Goal: Register for event/course

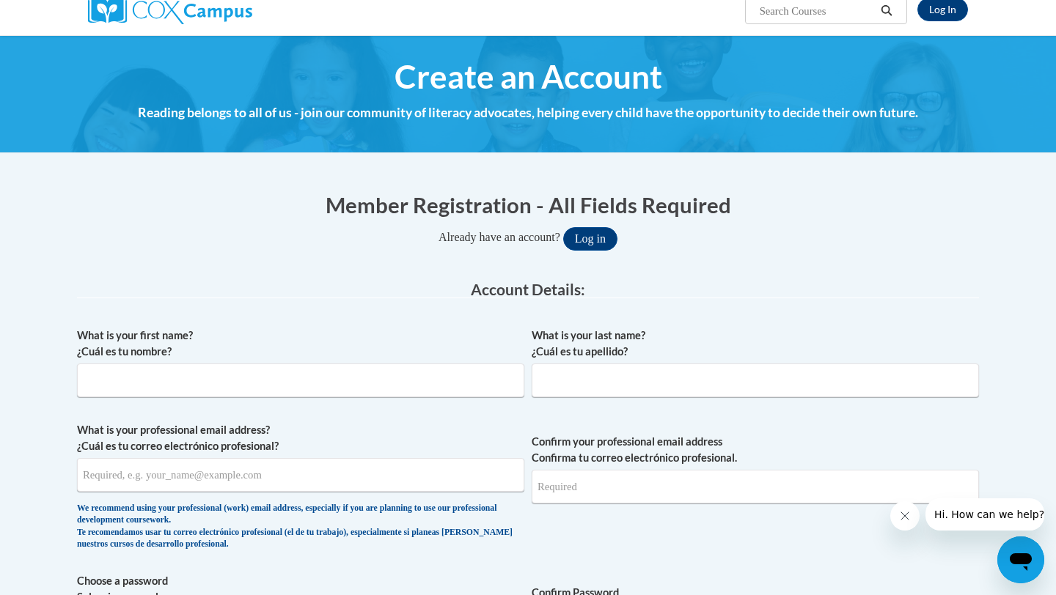
scroll to position [124, 0]
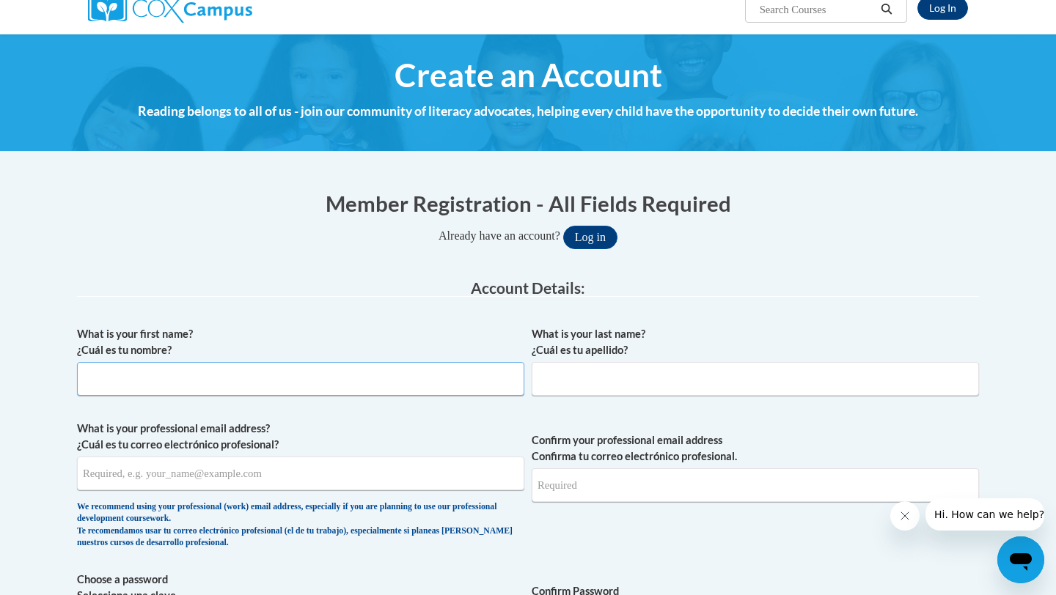
click at [405, 386] on input "What is your first name? ¿Cuál es tu nombre?" at bounding box center [300, 379] width 447 height 34
type input "Darbi"
drag, startPoint x: 677, startPoint y: 383, endPoint x: 677, endPoint y: 371, distance: 11.7
click at [677, 383] on input "What is your last name? ¿Cuál es tu apellido?" at bounding box center [754, 379] width 447 height 34
type input "Karen"
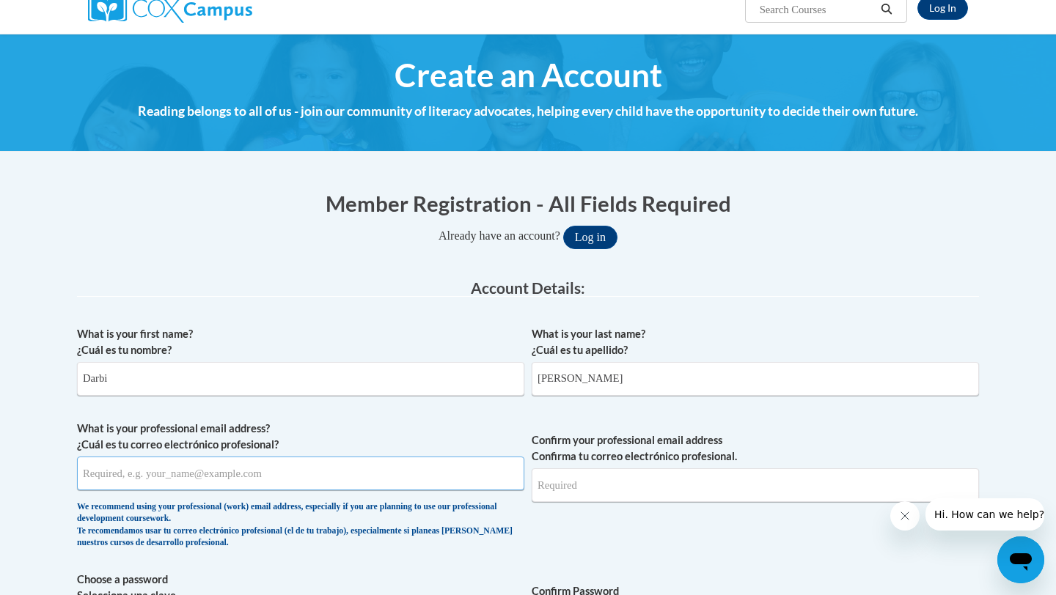
click at [339, 479] on input "What is your professional email address? ¿Cuál es tu correo electrónico profesi…" at bounding box center [300, 474] width 447 height 34
type input "adkare5705@ung.edu"
click at [674, 486] on input "Confirm your professional email address Confirma tu correo electrónico profesio…" at bounding box center [754, 485] width 447 height 34
type input "adkare5705@ung.edu"
click at [786, 550] on span "Confirm your professional email address Confirma tu correo electrónico profesio…" at bounding box center [754, 489] width 447 height 136
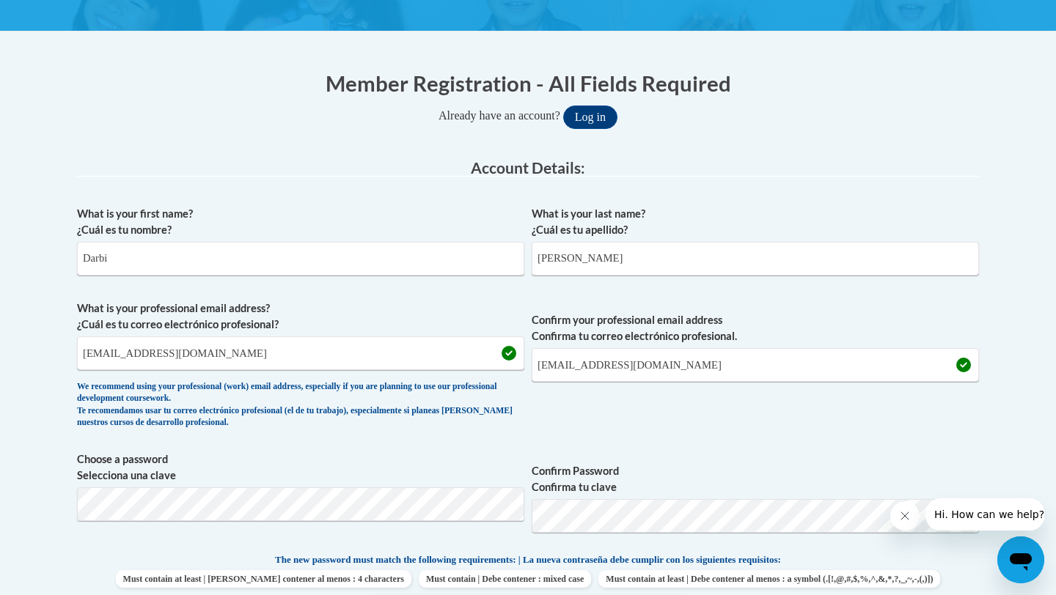
scroll to position [248, 0]
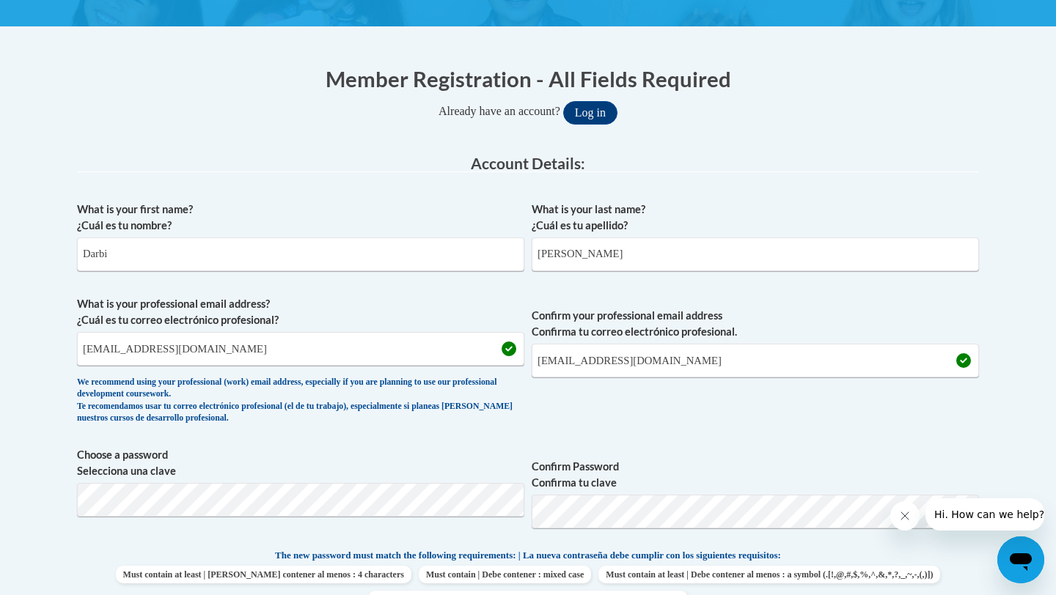
click at [598, 490] on label "Confirm Password Confirma tu clave" at bounding box center [754, 475] width 447 height 32
click at [701, 440] on div "What is your first name? ¿Cuál es tu nombre? Darbi What is your last name? ¿Cuá…" at bounding box center [528, 528] width 902 height 668
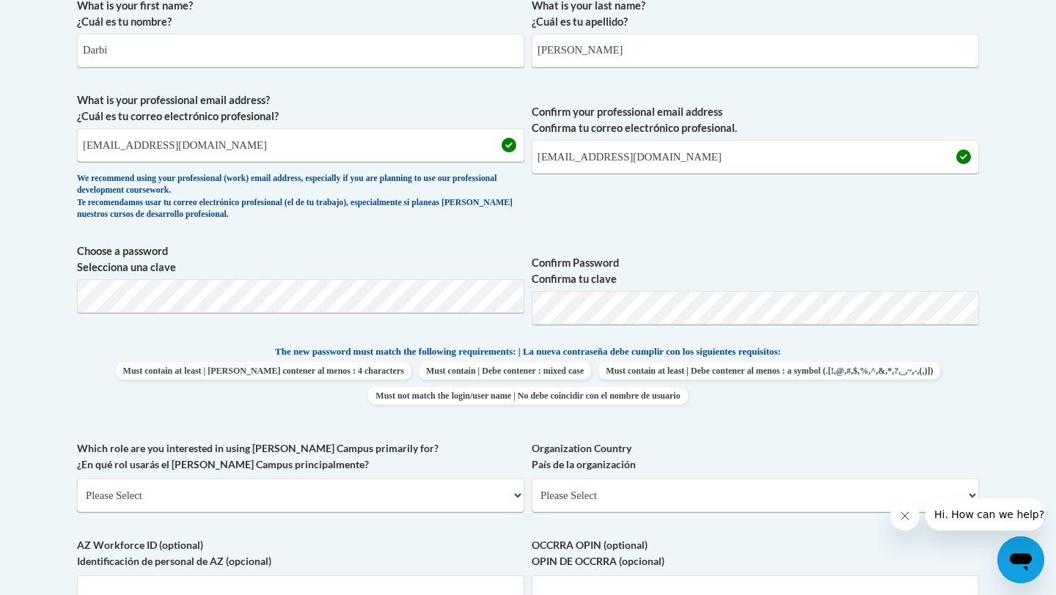
scroll to position [454, 0]
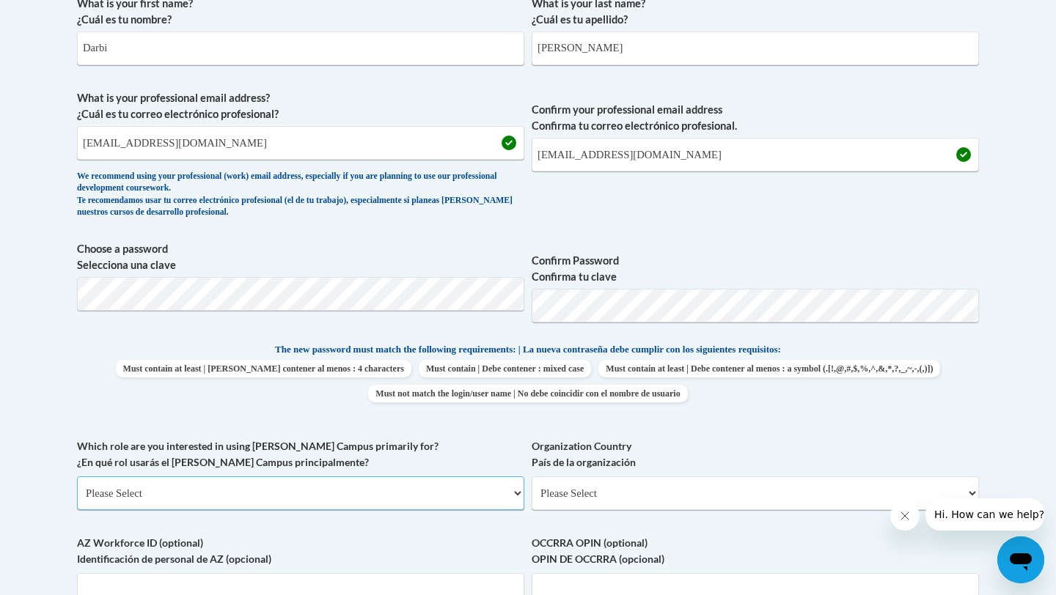
click at [430, 498] on select "Please Select College/University | Colegio/Universidad Community/Nonprofit Part…" at bounding box center [300, 493] width 447 height 34
select select "5a18ea06-2b54-4451-96f2-d152daf9eac5"
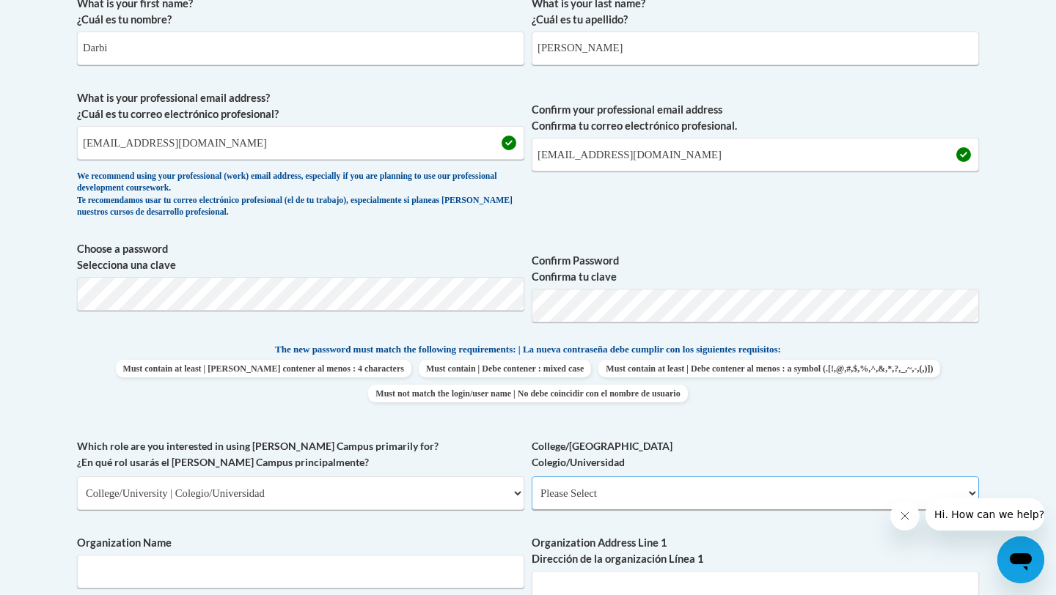
click at [575, 494] on select "Please Select College/University Staff | Empleado universitario College/Univers…" at bounding box center [754, 493] width 447 height 34
select select "99b32b07-cffc-426c-8bf6-0cd77760d84b"
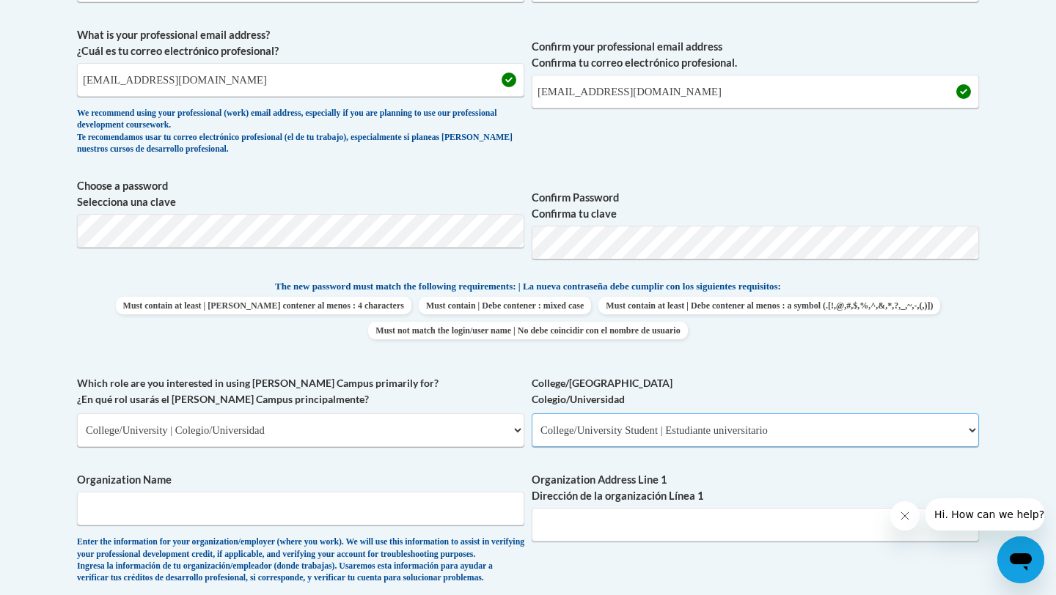
scroll to position [531, 0]
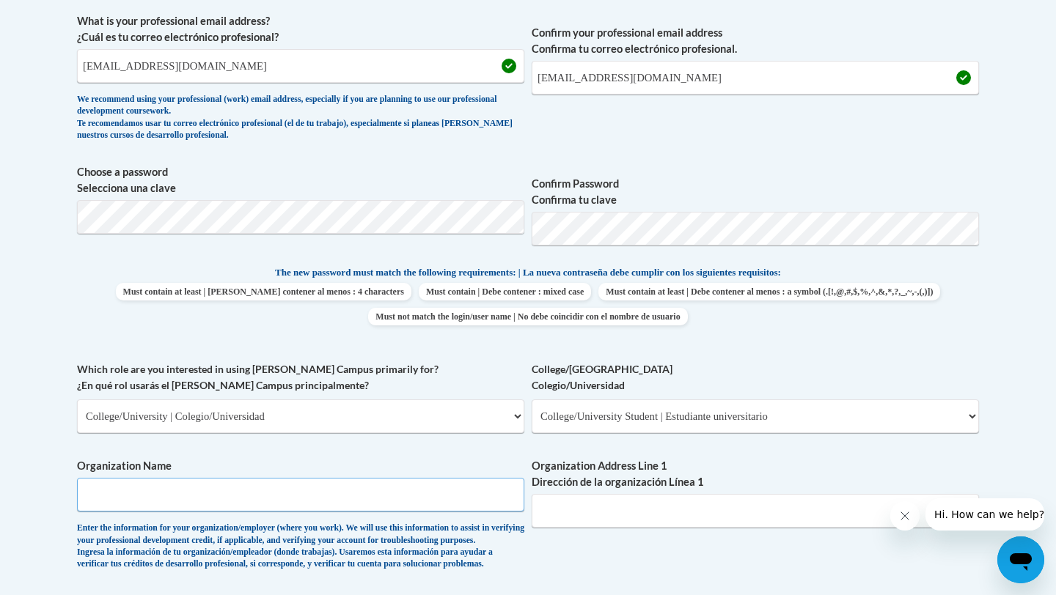
click at [455, 500] on input "Organization Name" at bounding box center [300, 495] width 447 height 34
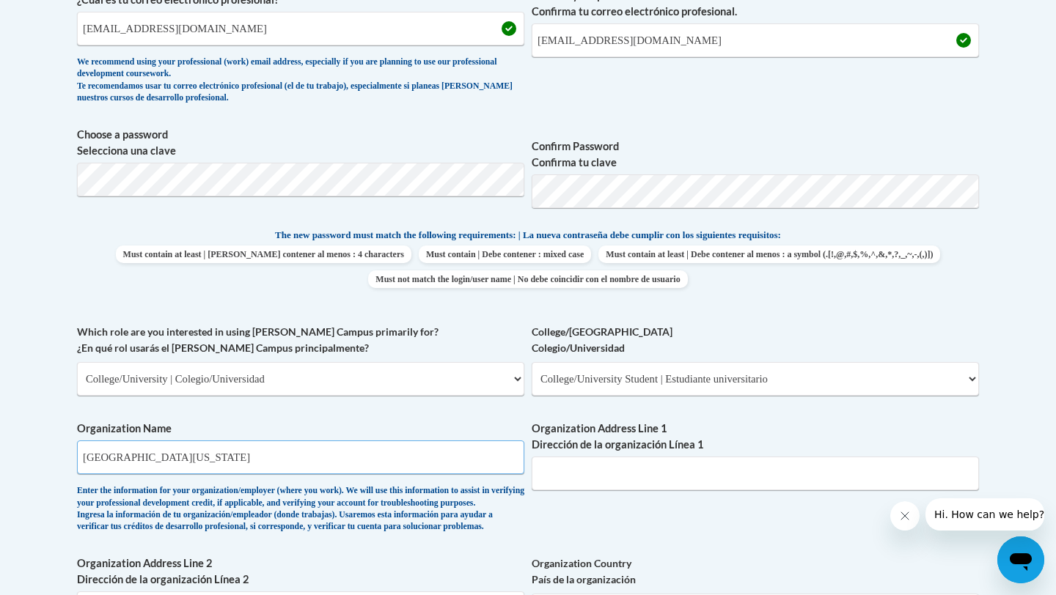
scroll to position [575, 0]
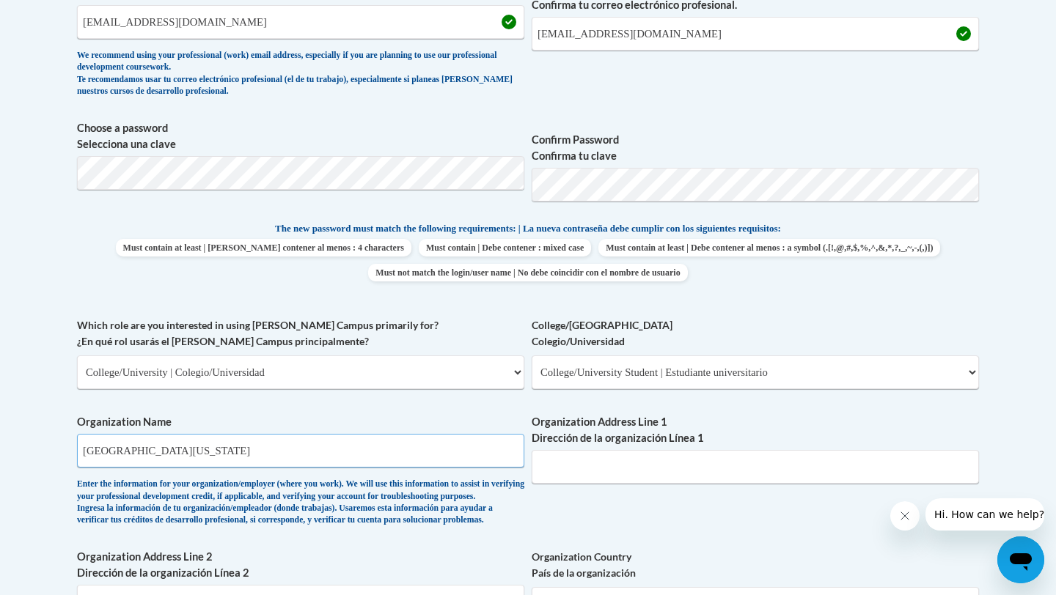
type input "University of North Georgia"
click at [666, 508] on div "What is your first name? ¿Cuál es tu nombre? Darbi What is your last name? ¿Cuá…" at bounding box center [528, 317] width 902 height 900
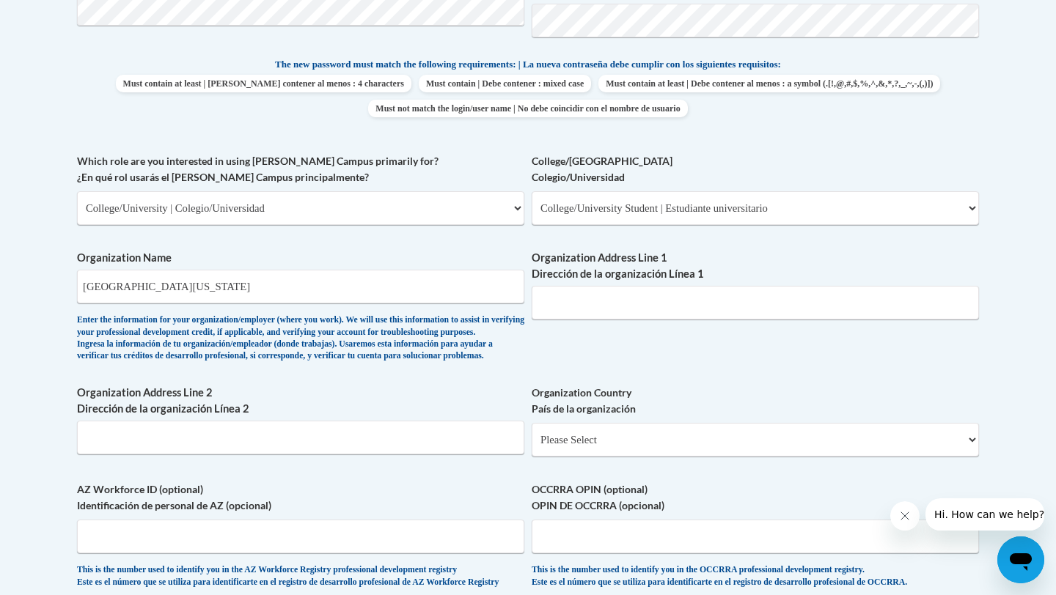
scroll to position [767, 0]
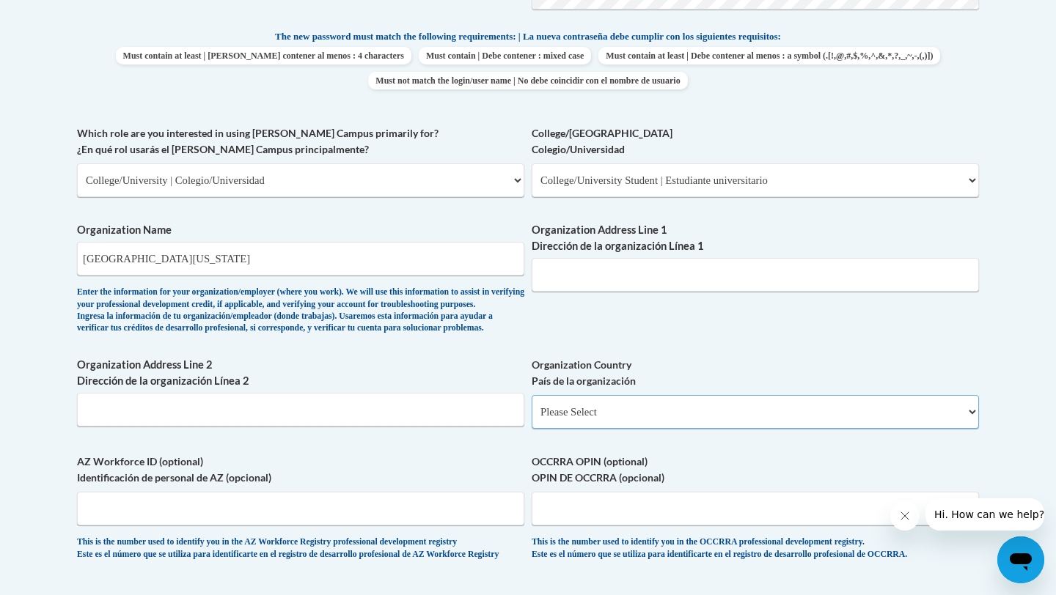
click at [584, 429] on select "Please Select United States | Estados Unidos Outside of the United States | Fue…" at bounding box center [754, 412] width 447 height 34
select select "ad49bcad-a171-4b2e-b99c-48b446064914"
select select
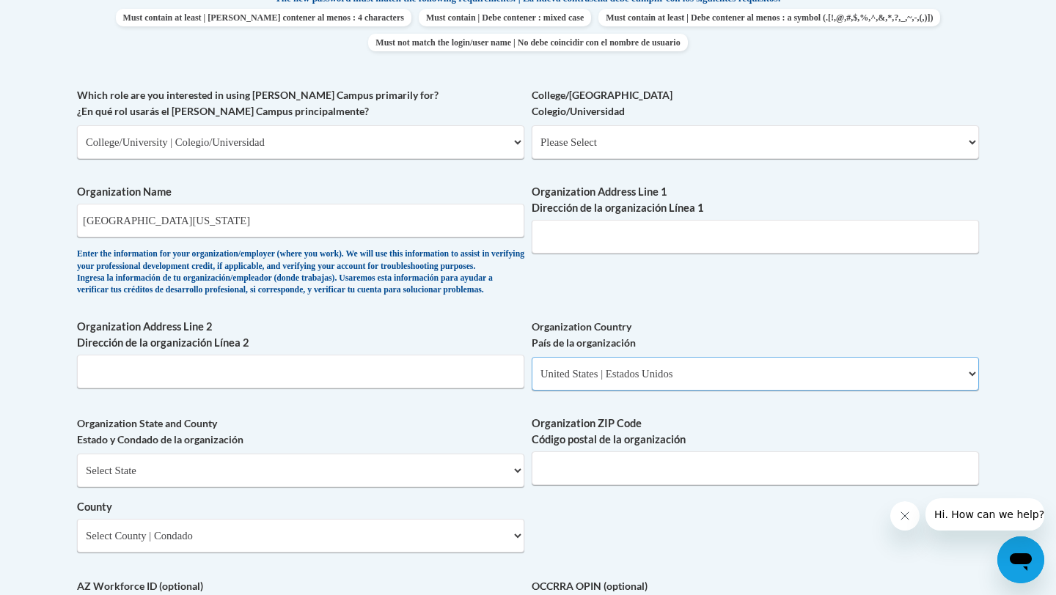
scroll to position [807, 0]
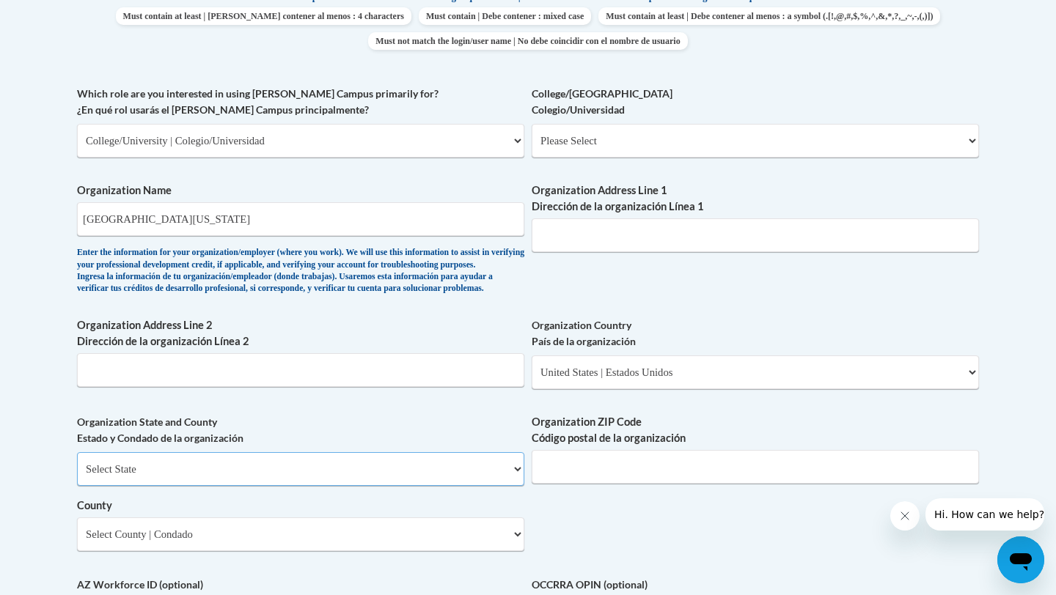
click at [421, 486] on select "Select State Alabama Alaska Arizona Arkansas California Colorado Connecticut De…" at bounding box center [300, 469] width 447 height 34
select select "Georgia"
click at [597, 484] on input "Organization ZIP Code Código postal de la organización" at bounding box center [754, 467] width 447 height 34
type input "30597"
click at [630, 548] on div "What is your first name? ¿Cuál es tu nombre? Darbi What is your last name? ¿Cuá…" at bounding box center [528, 167] width 902 height 1063
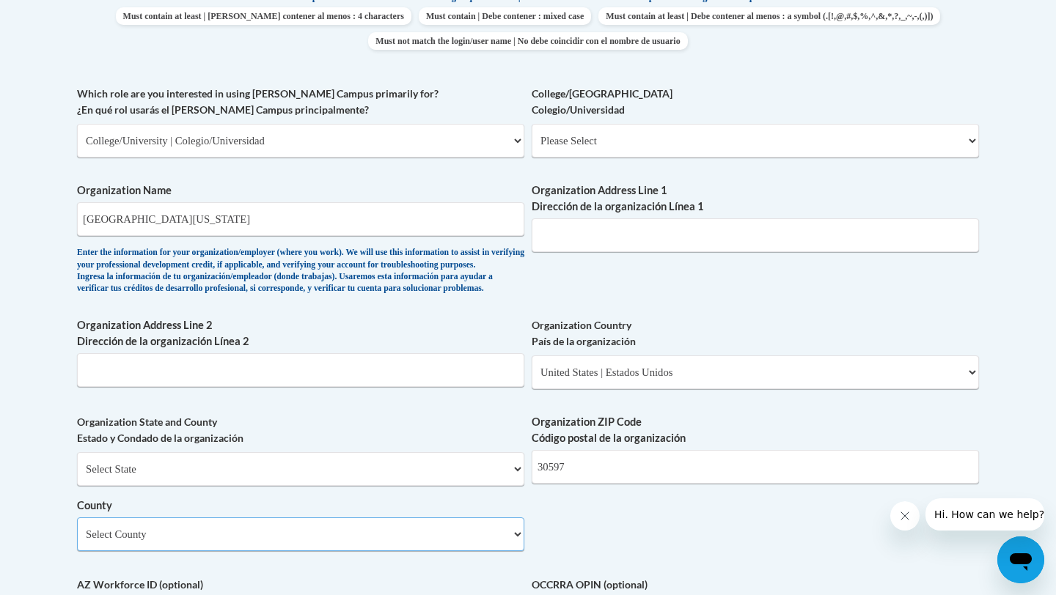
click at [443, 543] on select "Select County Appling Atkinson Bacon Baker Baldwin Banks Barrow Bartow Ben Hill…" at bounding box center [300, 534] width 447 height 34
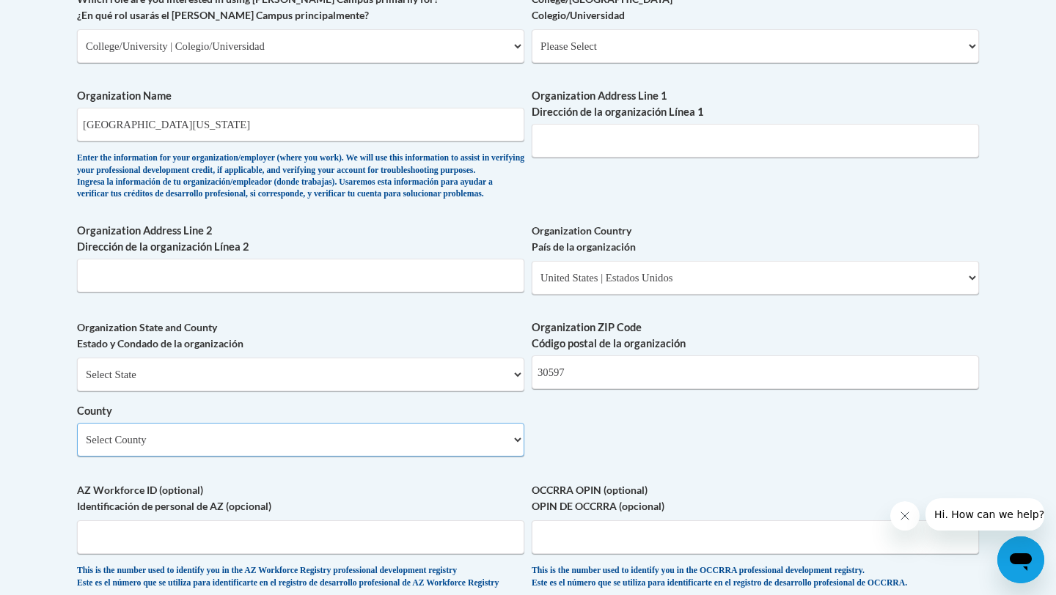
scroll to position [918, 0]
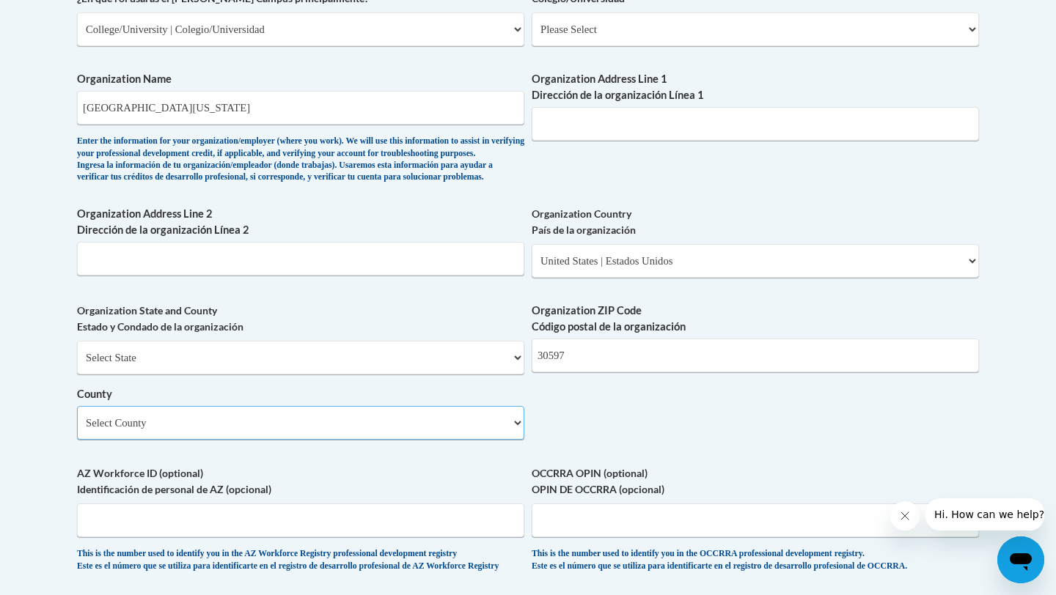
click at [254, 440] on select "Select County Appling Atkinson Bacon Baker Baldwin Banks Barrow Bartow Ben Hill…" at bounding box center [300, 423] width 447 height 34
select select "Lumpkin"
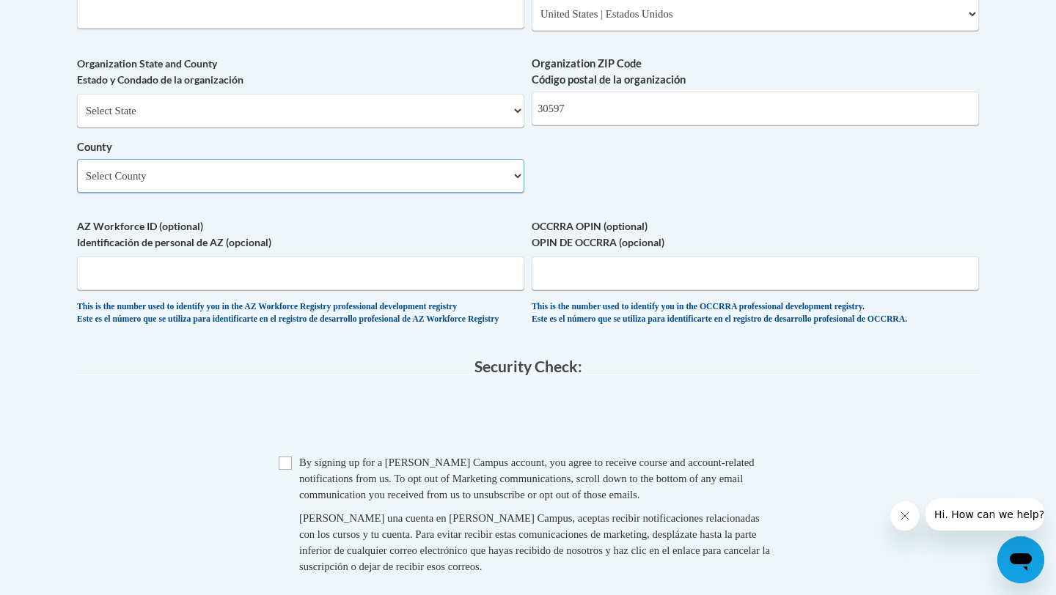
scroll to position [1166, 0]
click at [290, 469] on input "Checkbox" at bounding box center [285, 462] width 13 height 13
checkbox input "true"
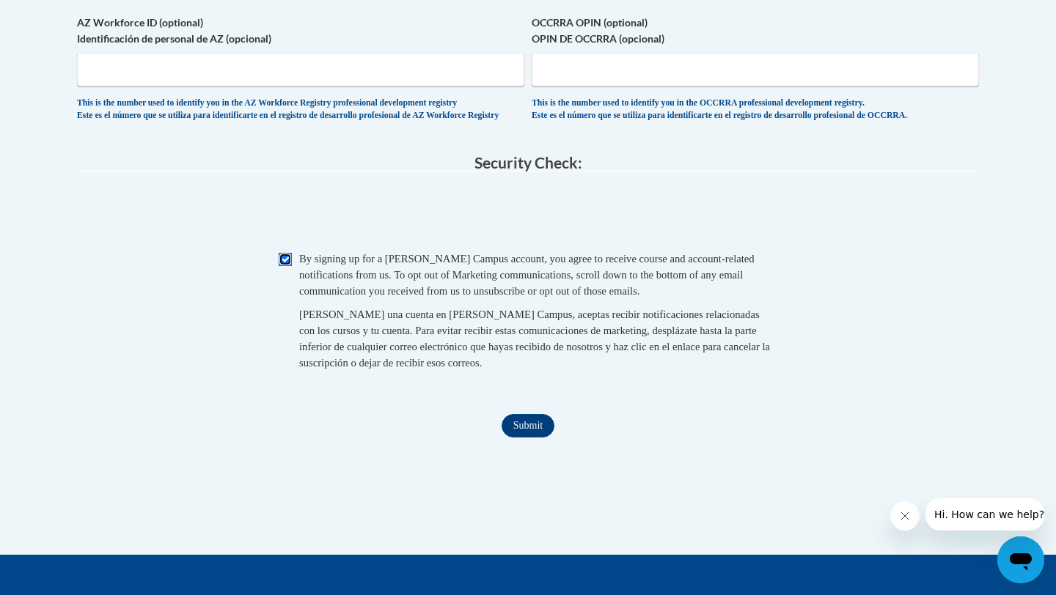
scroll to position [1432, 0]
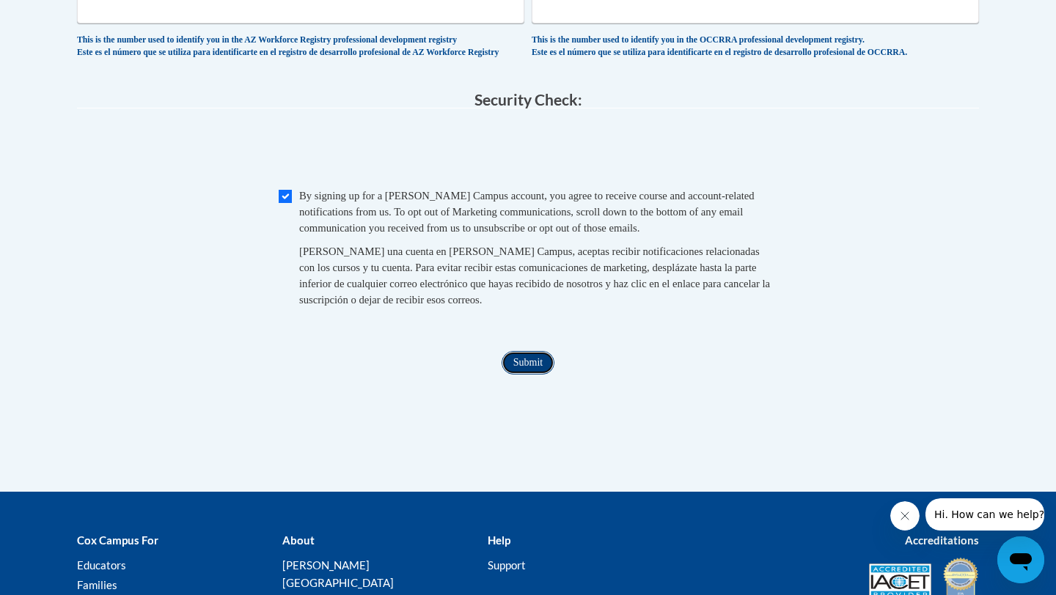
click at [532, 375] on input "Submit" at bounding box center [527, 362] width 53 height 23
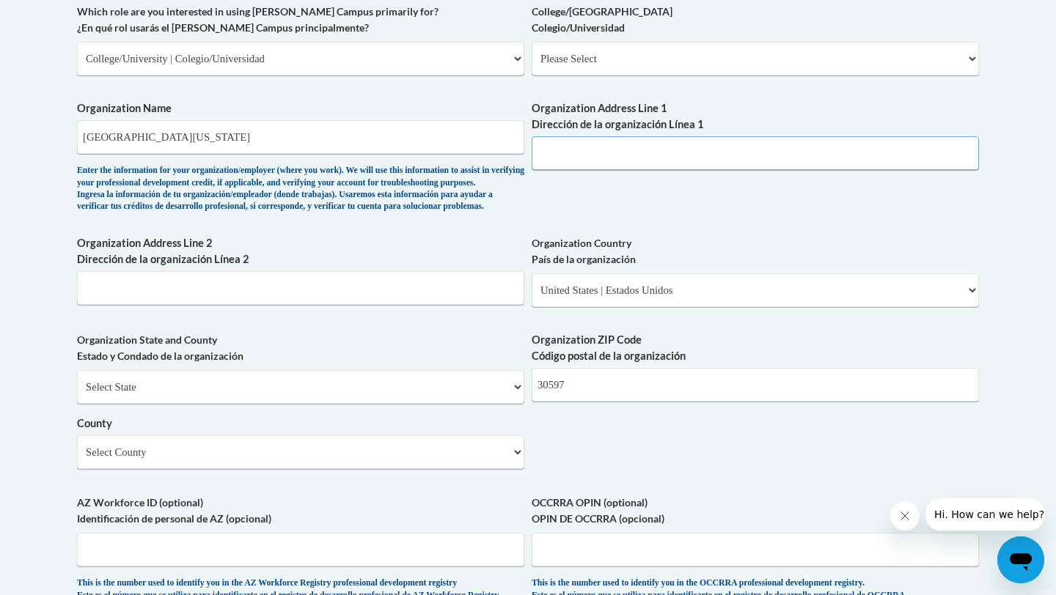
scroll to position [881, 0]
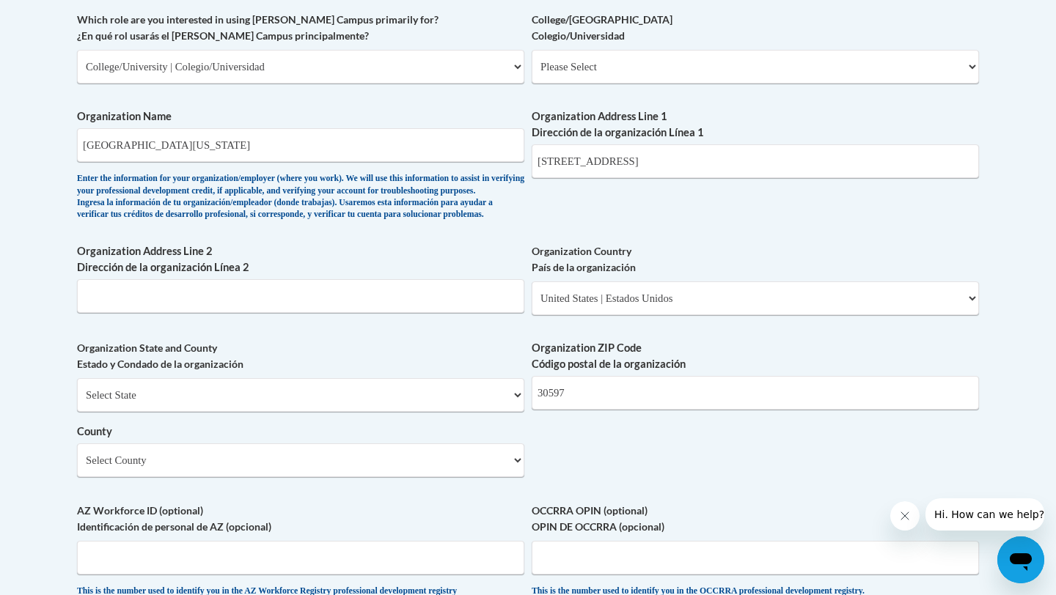
click at [650, 243] on div "What is your first name? ¿Cuál es tu nombre? Darbi What is your last name? ¿Cuá…" at bounding box center [528, 93] width 902 height 1063
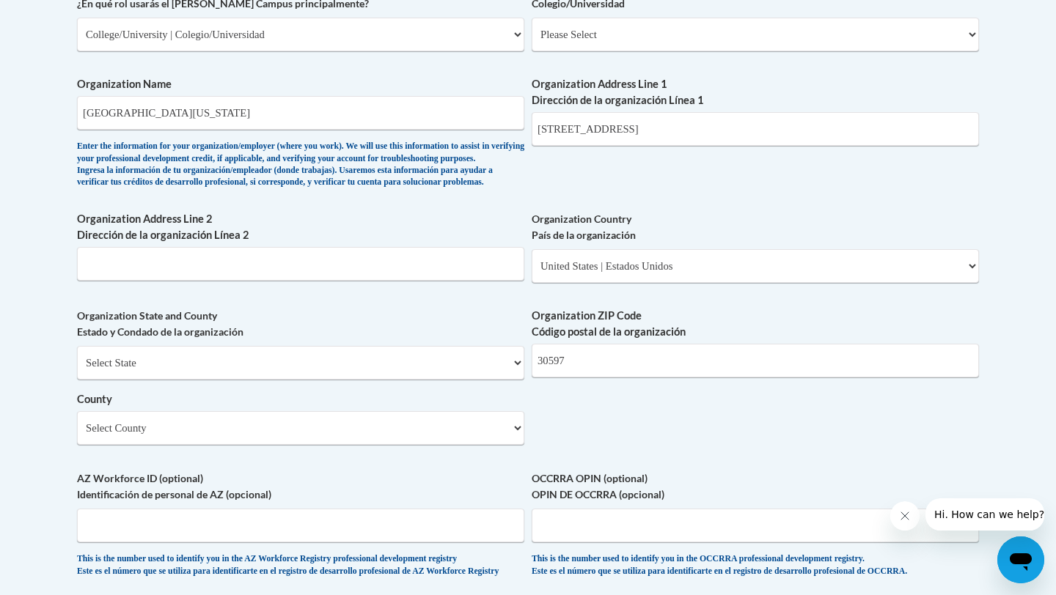
scroll to position [911, 0]
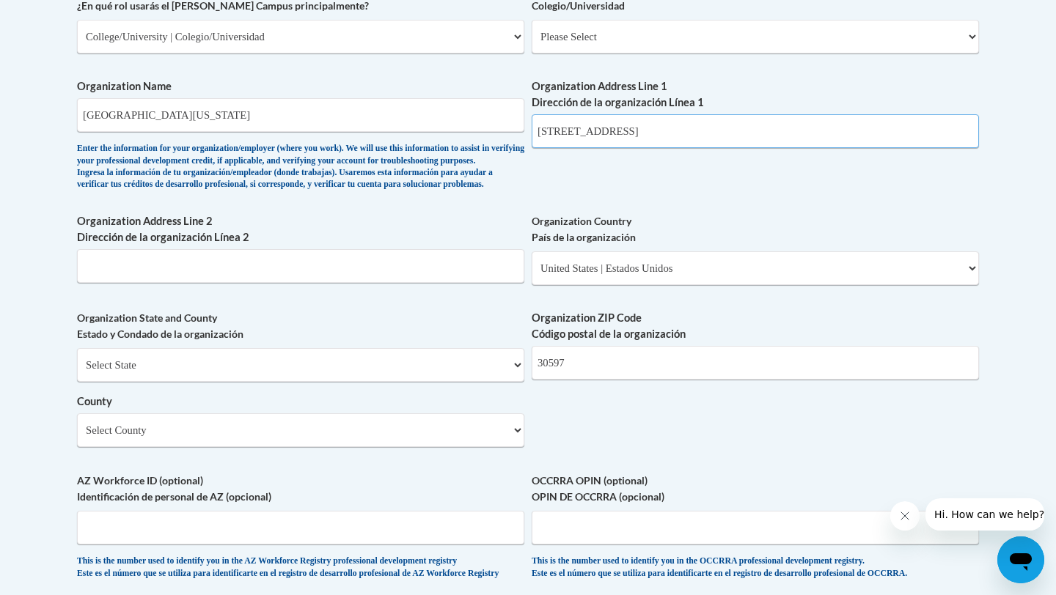
click at [671, 135] on input "82 college circle" at bounding box center [754, 131] width 447 height 34
click at [687, 145] on input "82 college circle, dahlonega" at bounding box center [754, 131] width 447 height 34
type input "82 college circle, dahlonega"
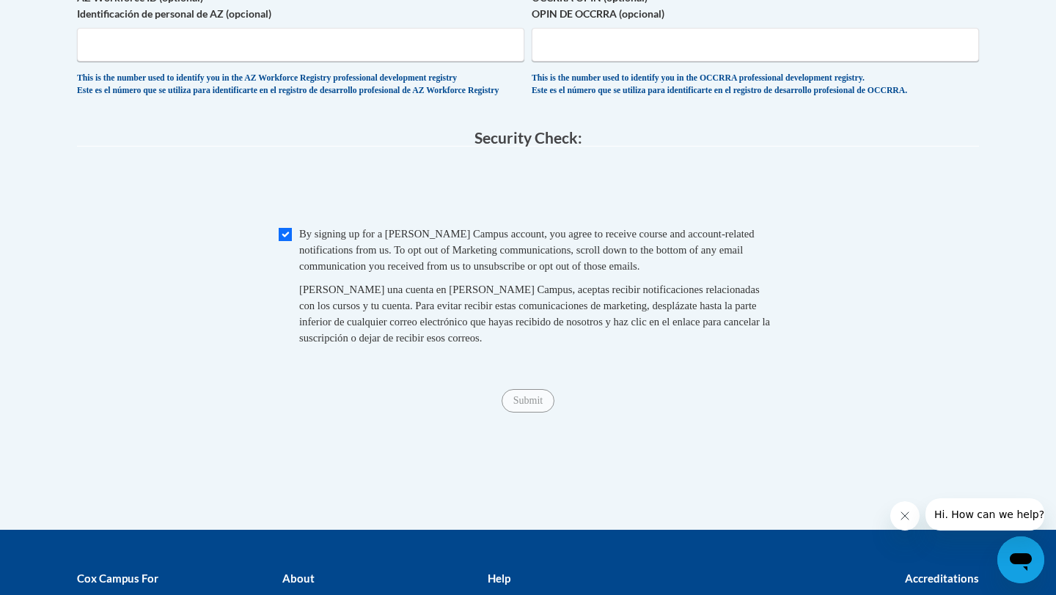
scroll to position [1406, 0]
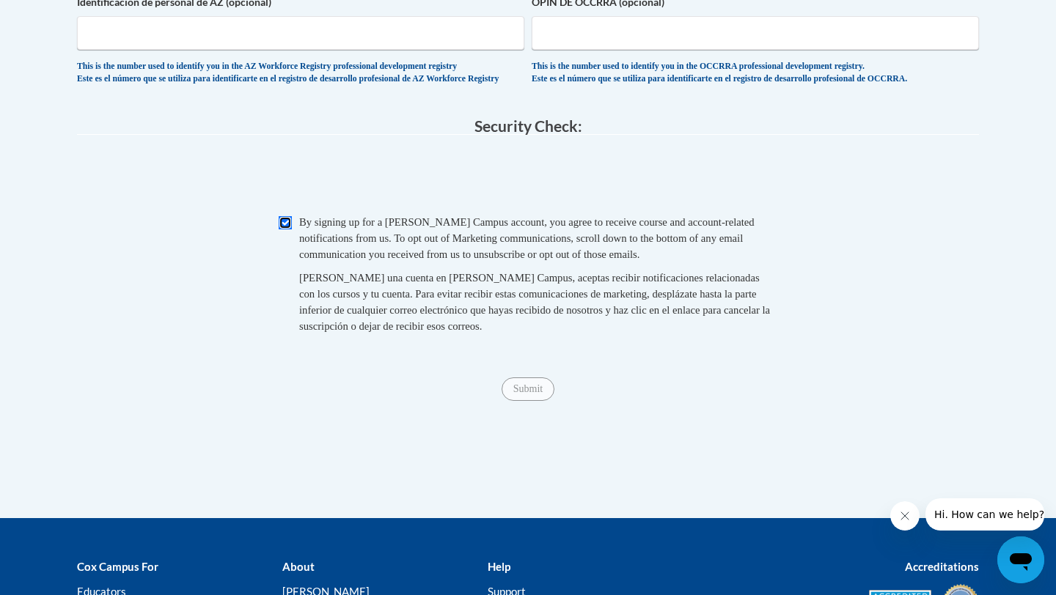
click at [281, 229] on input "Checkbox" at bounding box center [285, 222] width 13 height 13
click at [282, 229] on input "Checkbox" at bounding box center [285, 222] width 13 height 13
checkbox input "true"
click at [519, 401] on input "Submit" at bounding box center [527, 388] width 53 height 23
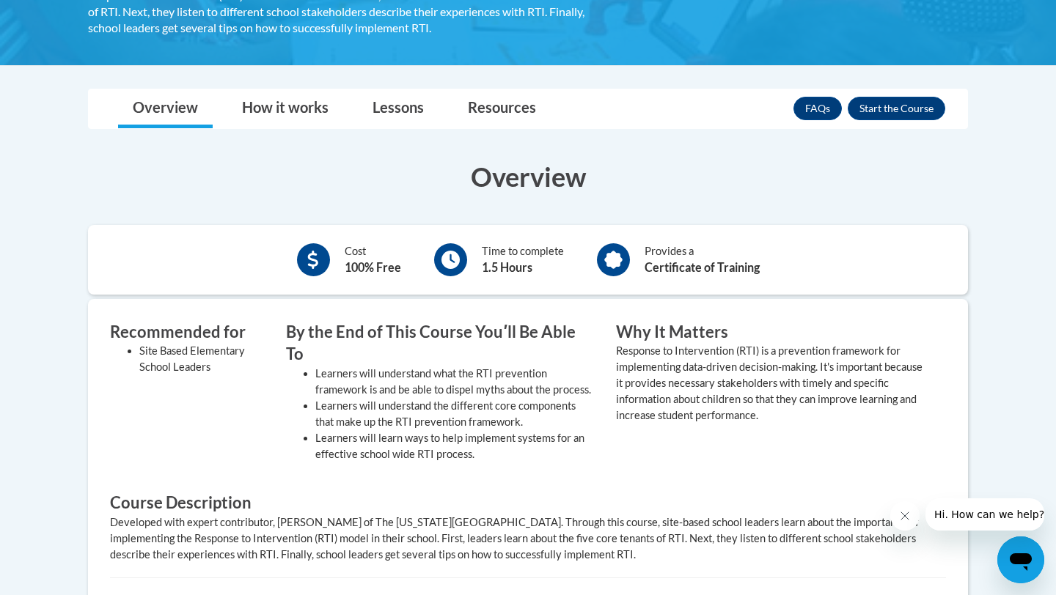
scroll to position [352, 0]
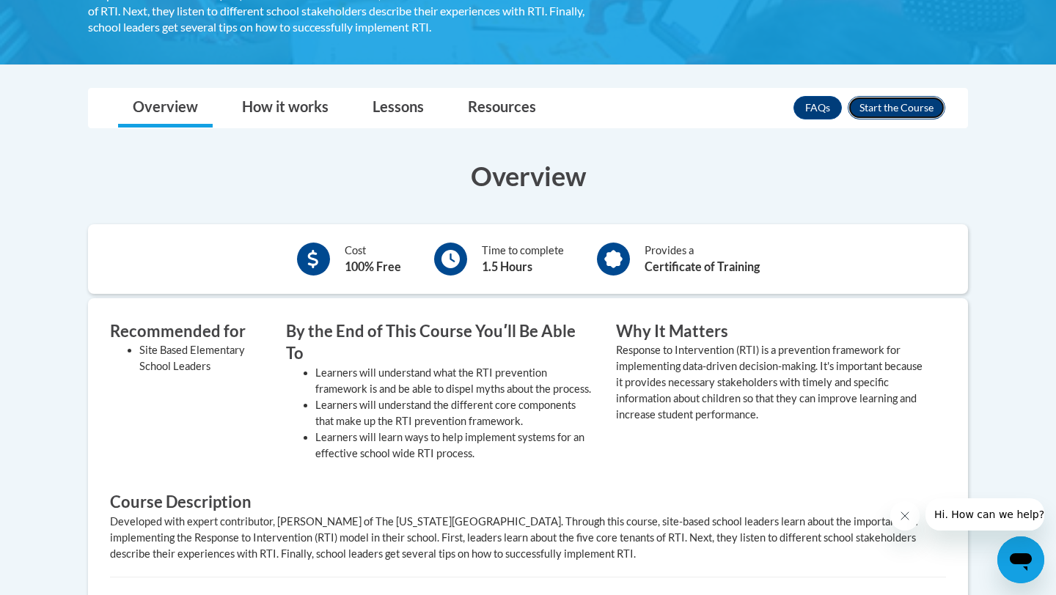
click at [913, 114] on button "Enroll" at bounding box center [895, 107] width 97 height 23
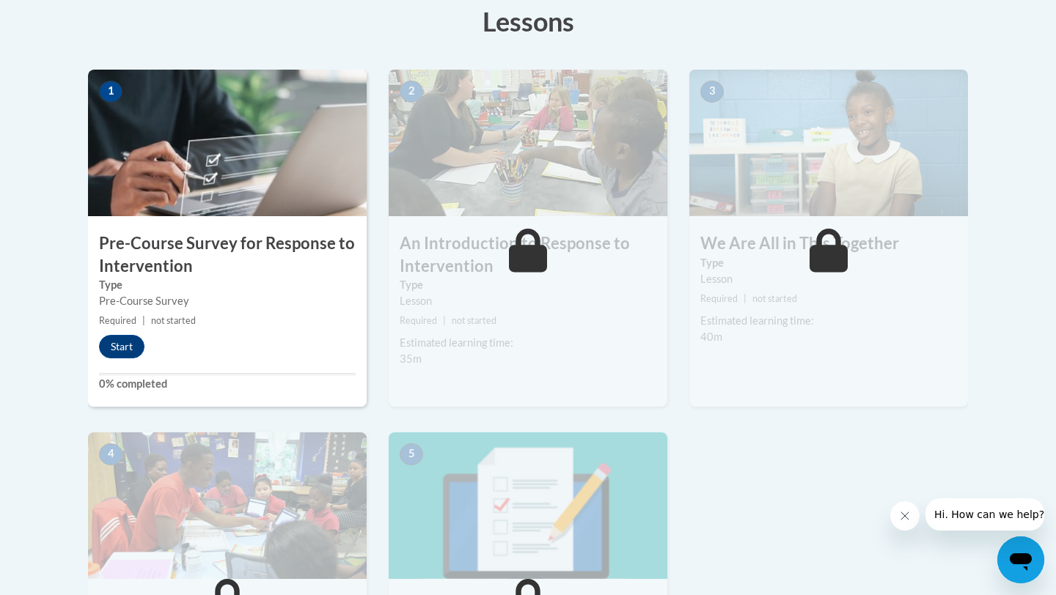
scroll to position [406, 0]
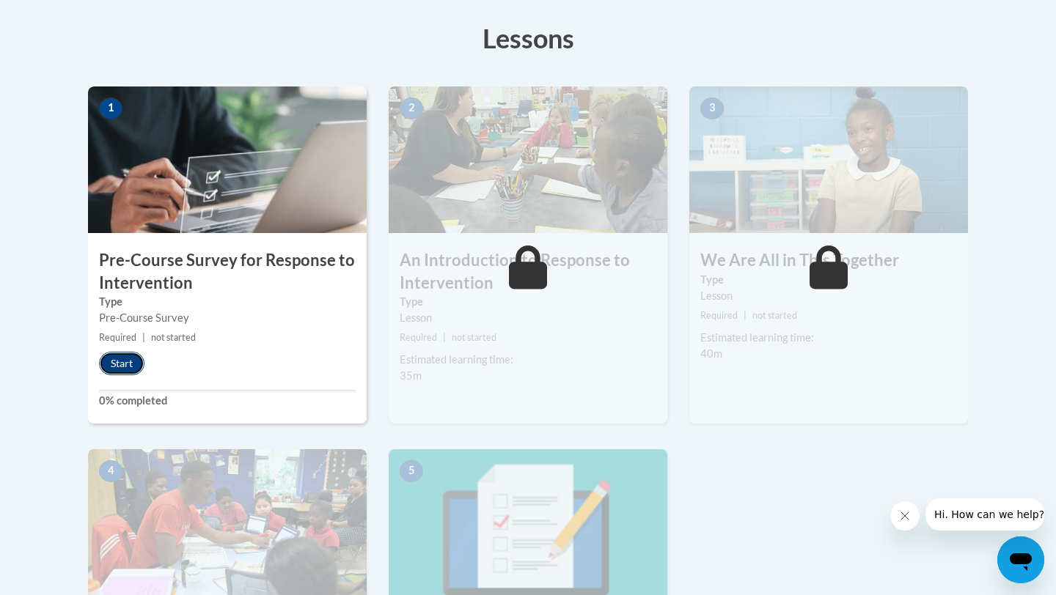
click at [127, 364] on button "Start" at bounding box center [121, 363] width 45 height 23
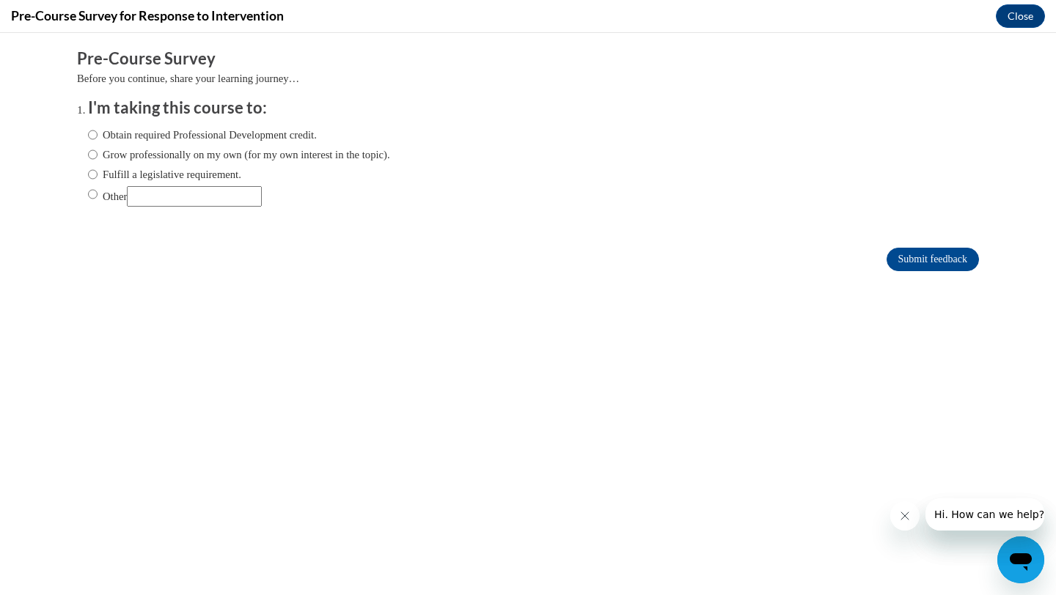
scroll to position [0, 0]
click at [229, 199] on input "Other" at bounding box center [194, 196] width 135 height 21
type input "student"
click at [100, 191] on label "Other" at bounding box center [175, 196] width 174 height 21
click at [97, 191] on input "Other" at bounding box center [93, 194] width 10 height 16
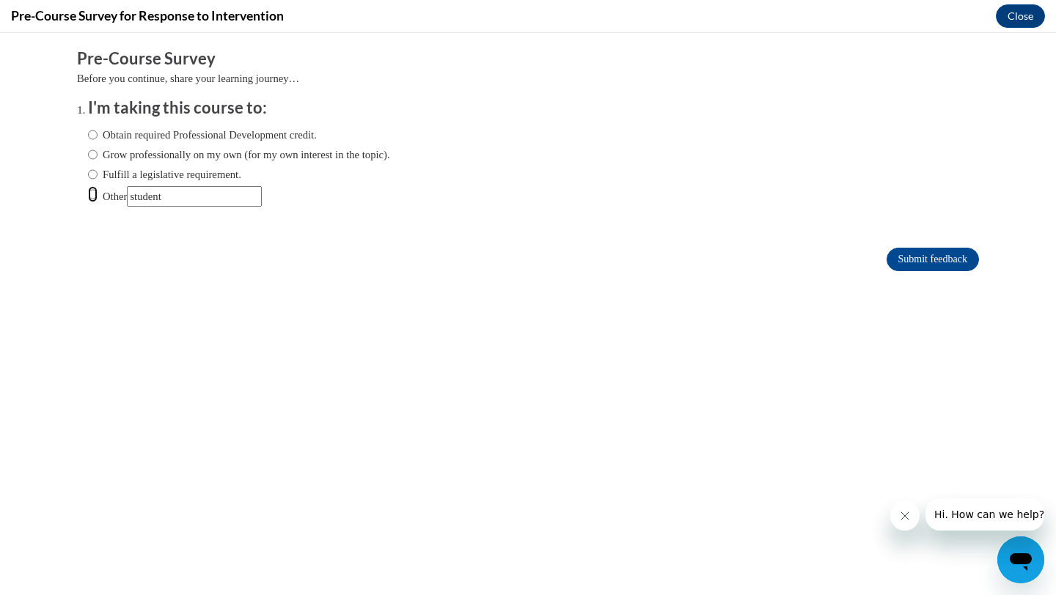
radio input "true"
click at [920, 255] on input "Submit feedback" at bounding box center [932, 259] width 92 height 23
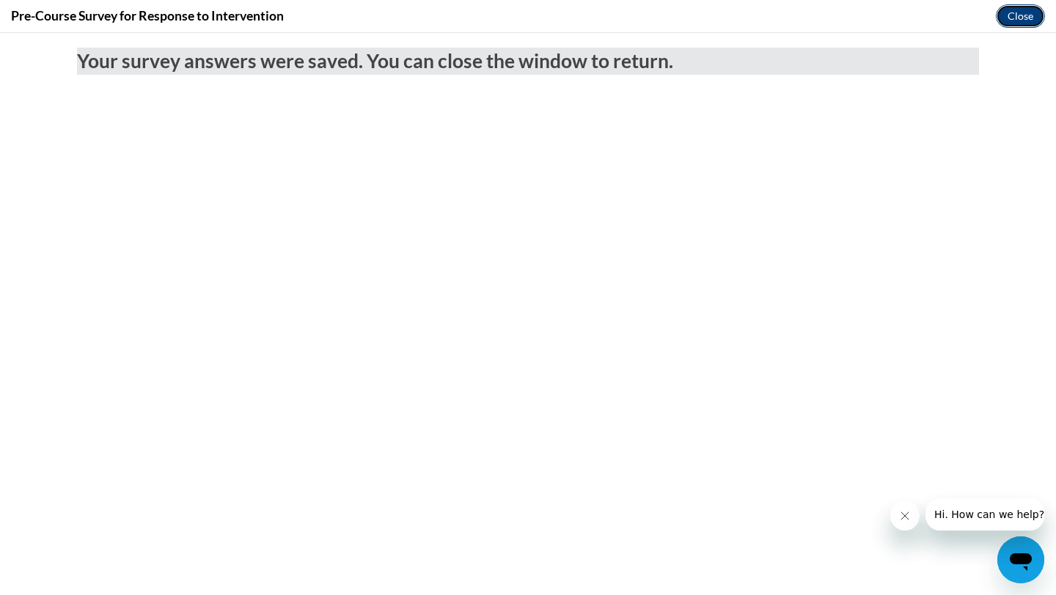
click at [1023, 22] on button "Close" at bounding box center [1019, 15] width 49 height 23
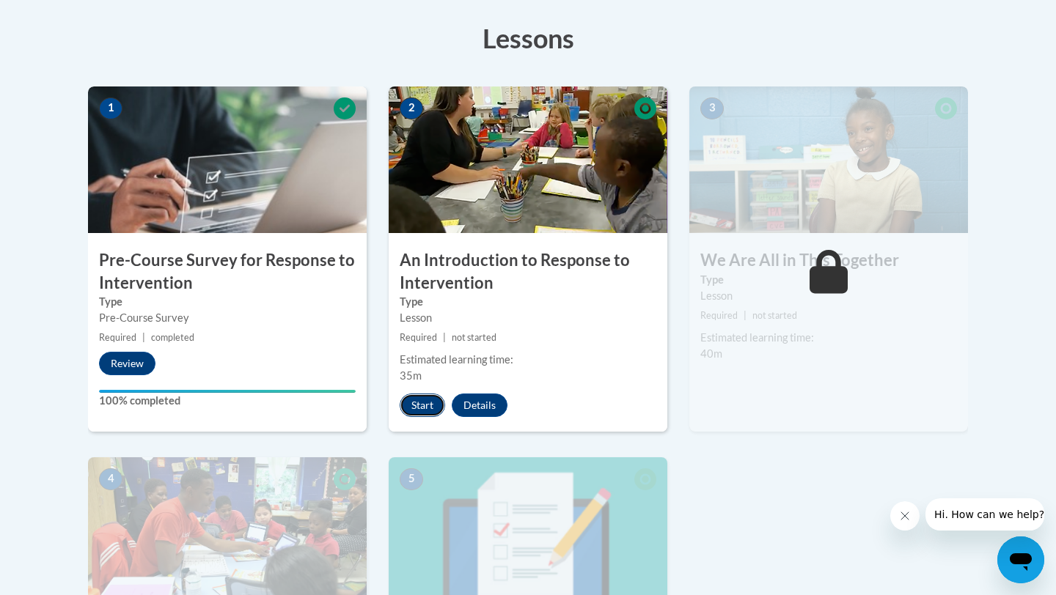
click at [429, 413] on button "Start" at bounding box center [421, 405] width 45 height 23
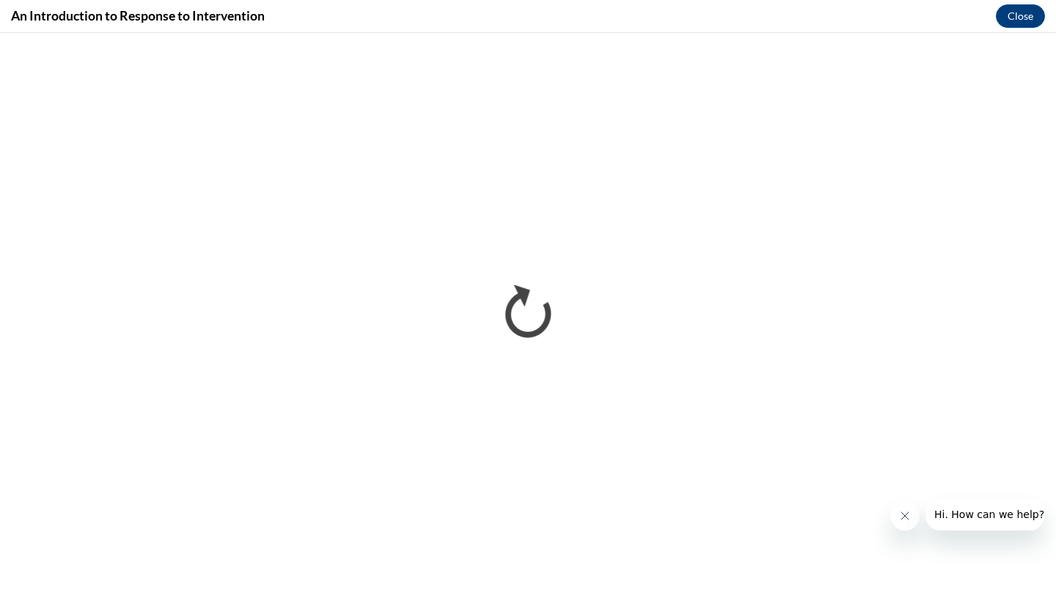
click at [908, 519] on icon "Close message from company" at bounding box center [904, 515] width 7 height 7
